Goal: Task Accomplishment & Management: Use online tool/utility

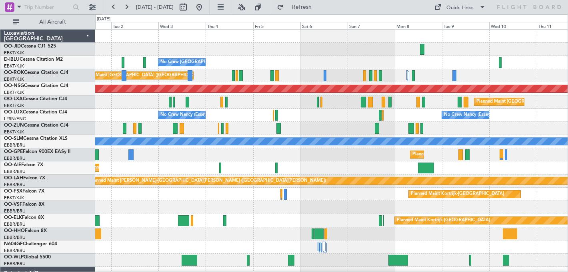
click at [1, 126] on div "Planned Maint Kortrijk-Wevelgem No Crew Brussels (Brussels National) Planned Ma…" at bounding box center [284, 143] width 568 height 258
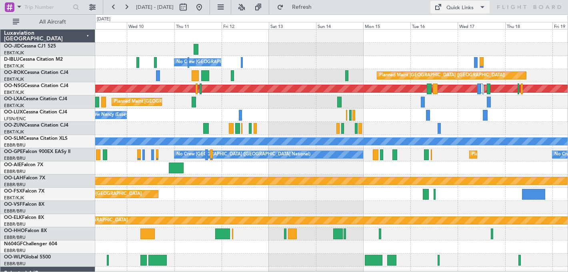
click at [477, 5] on button "Quick Links" at bounding box center [459, 7] width 59 height 13
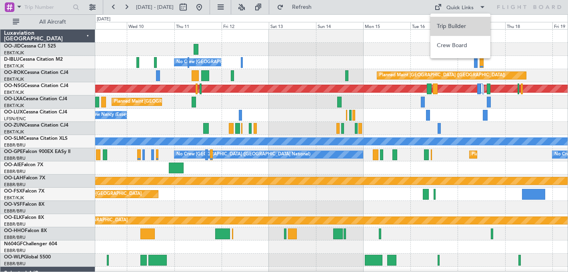
click at [454, 28] on button "Trip Builder" at bounding box center [460, 26] width 60 height 19
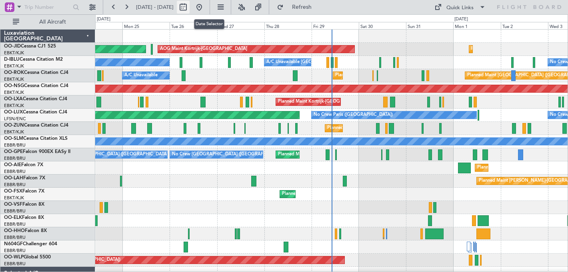
click at [189, 7] on button at bounding box center [183, 7] width 13 height 13
select select "8"
select select "2025"
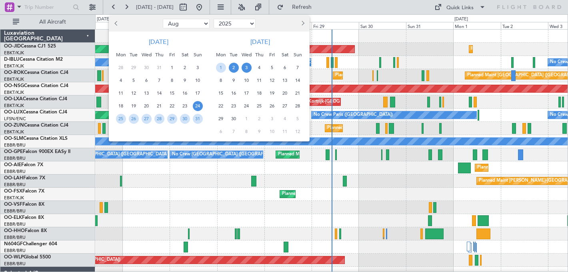
click at [234, 67] on span "2" at bounding box center [234, 68] width 10 height 10
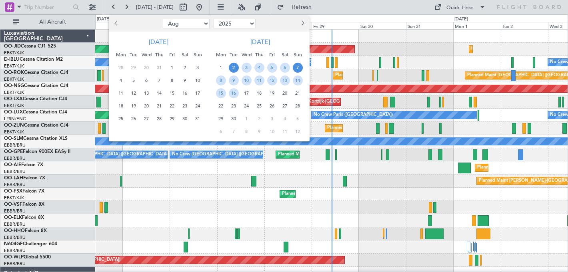
click at [298, 68] on span "7" at bounding box center [298, 68] width 10 height 10
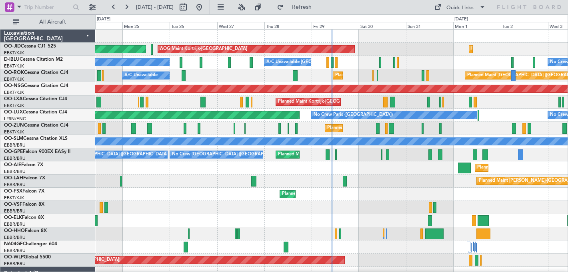
select select "9"
click at [470, 8] on div "Quick Links" at bounding box center [459, 8] width 27 height 8
click at [459, 25] on button "Trip Builder" at bounding box center [460, 26] width 60 height 19
